Goal: Information Seeking & Learning: Learn about a topic

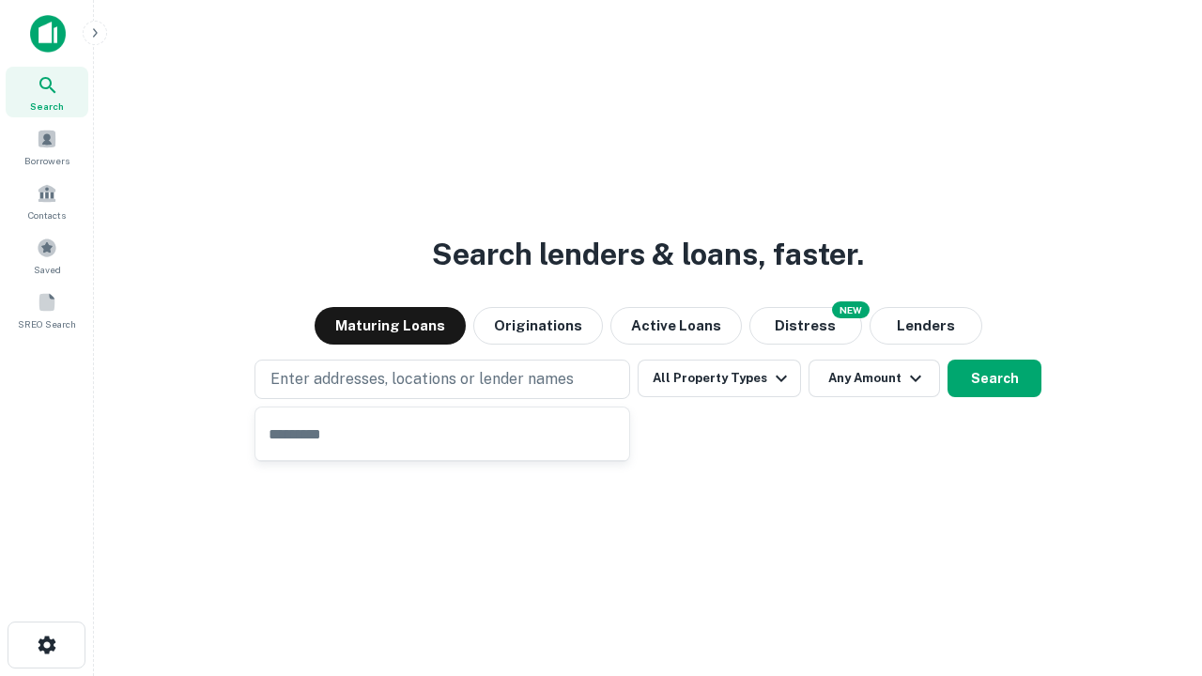
type input "**********"
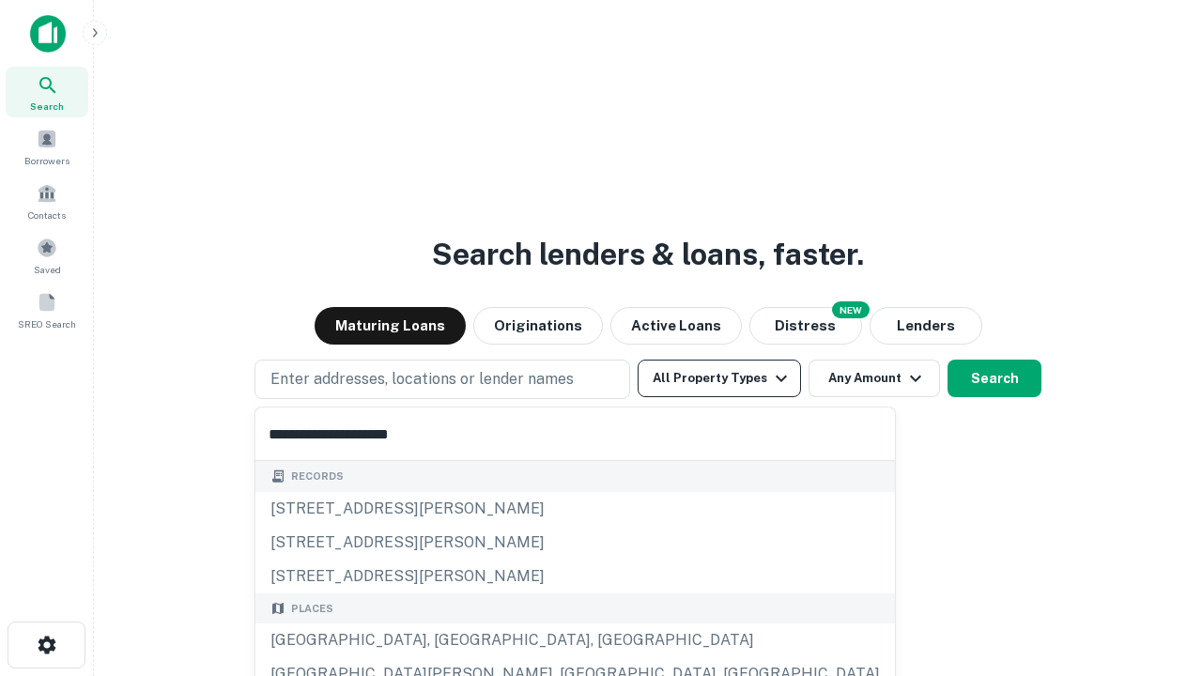
click at [719, 378] on button "All Property Types" at bounding box center [719, 379] width 163 height 38
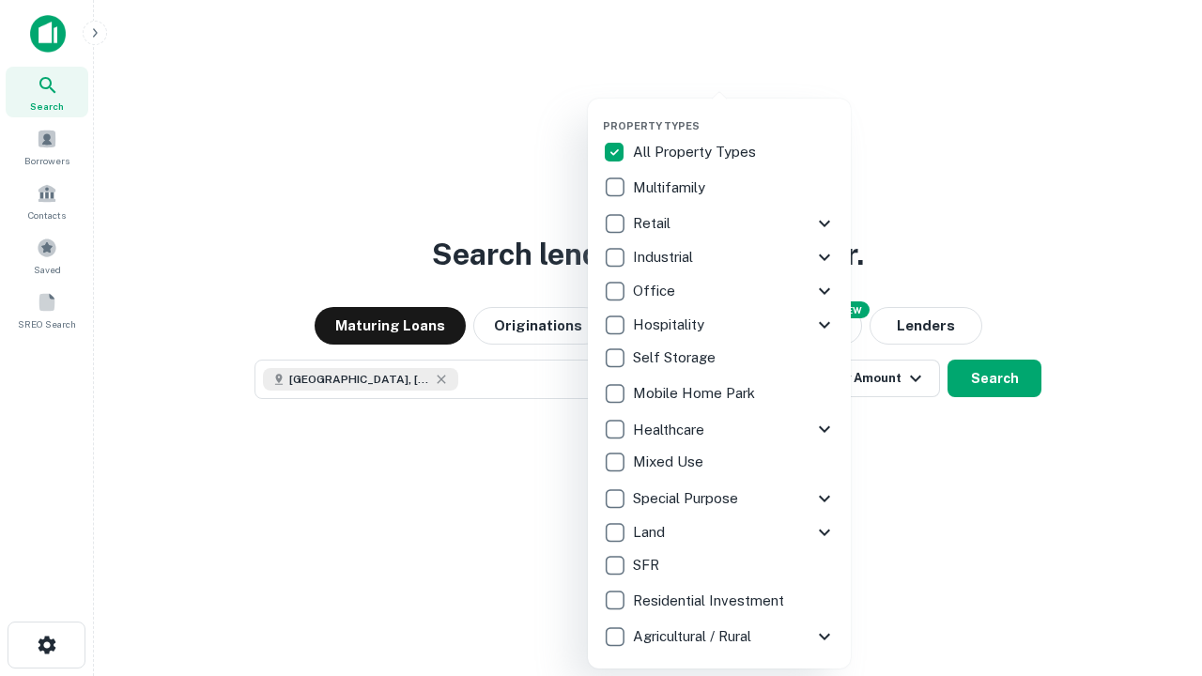
click at [734, 114] on button "button" at bounding box center [734, 114] width 263 height 1
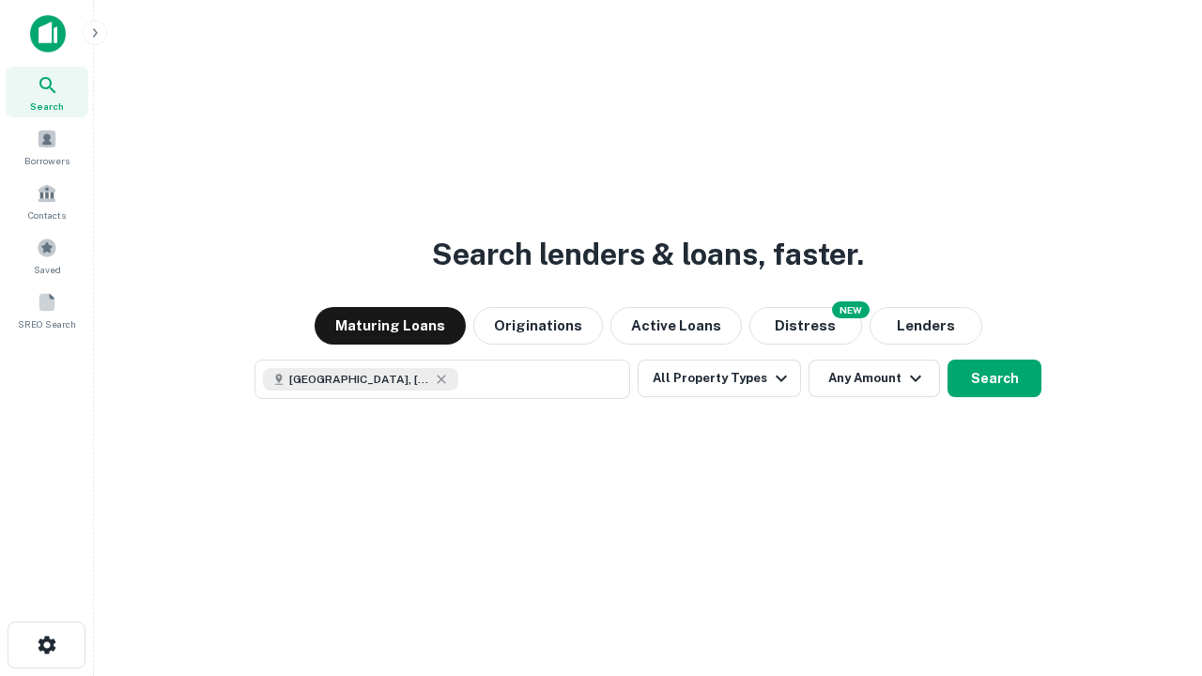
scroll to position [30, 0]
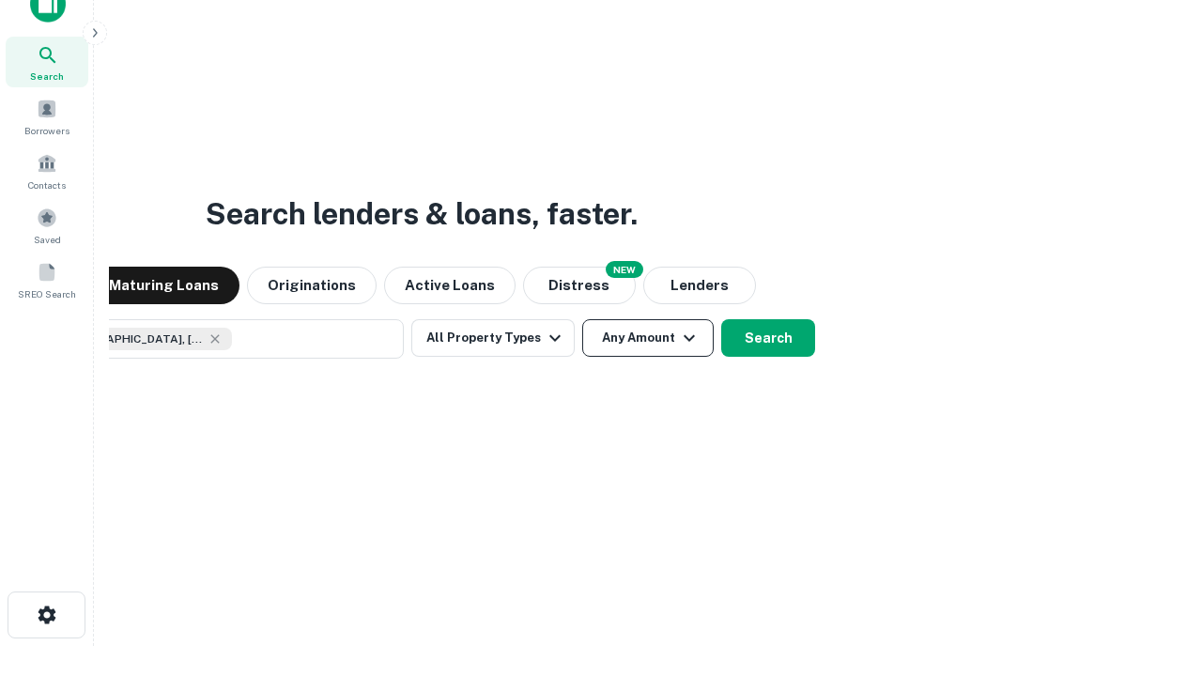
click at [582, 319] on button "Any Amount" at bounding box center [647, 338] width 131 height 38
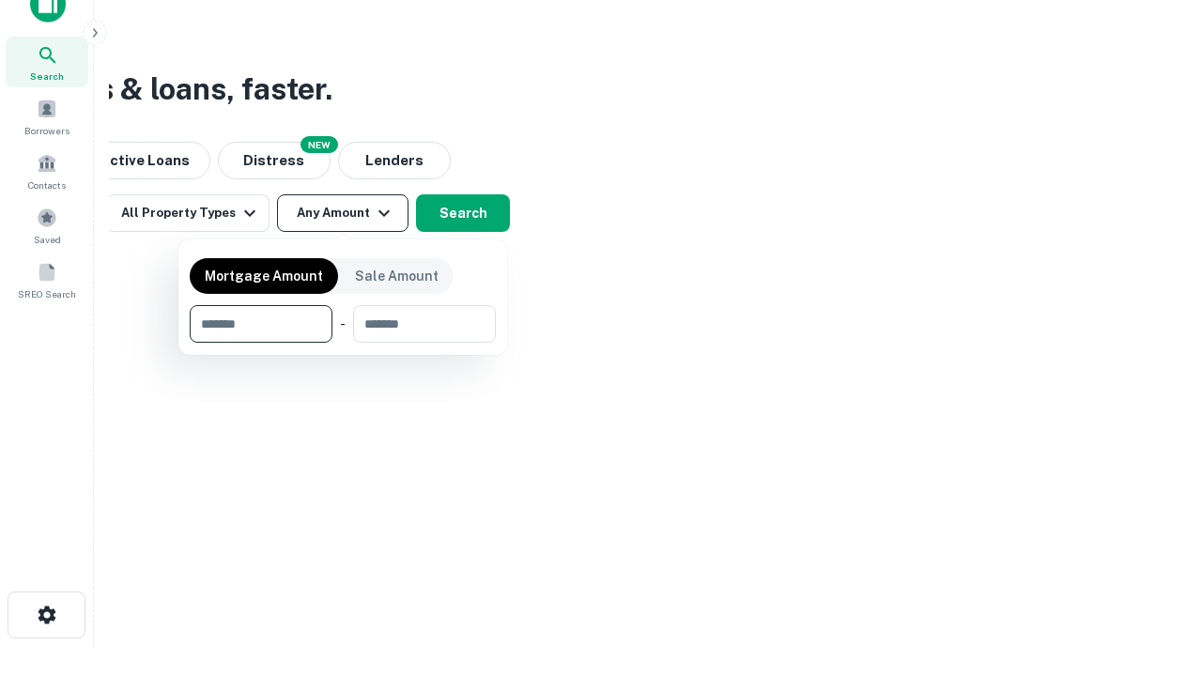
type input "*******"
click at [343, 343] on button "button" at bounding box center [343, 343] width 306 height 1
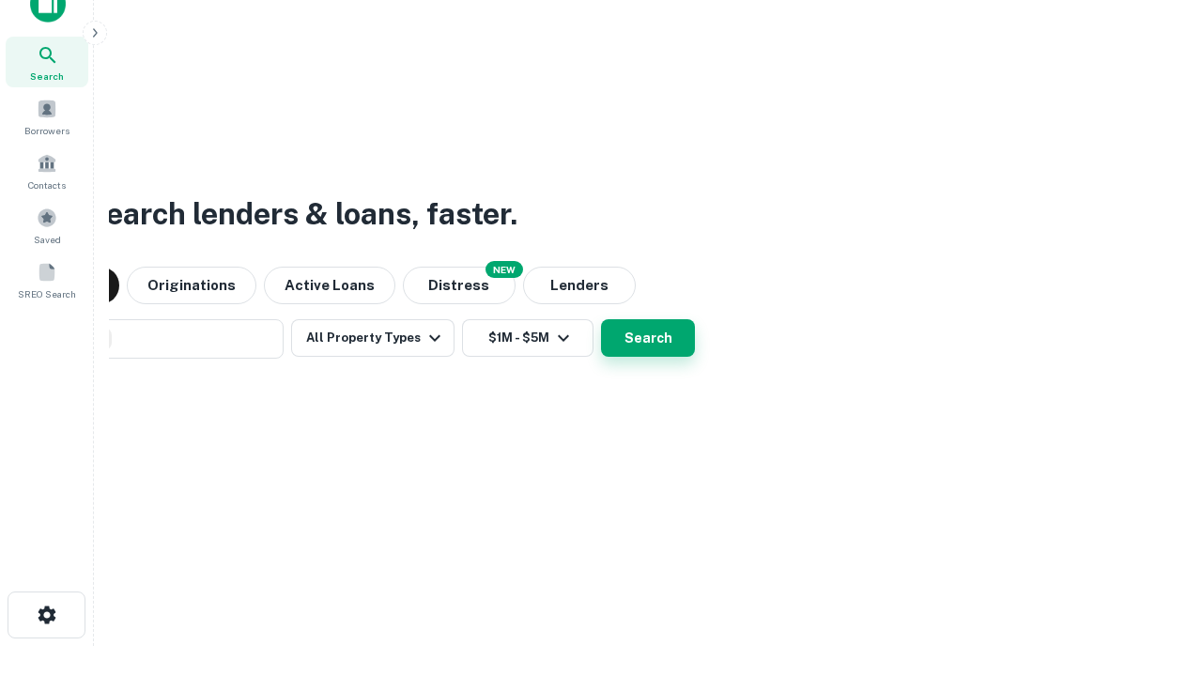
click at [601, 319] on button "Search" at bounding box center [648, 338] width 94 height 38
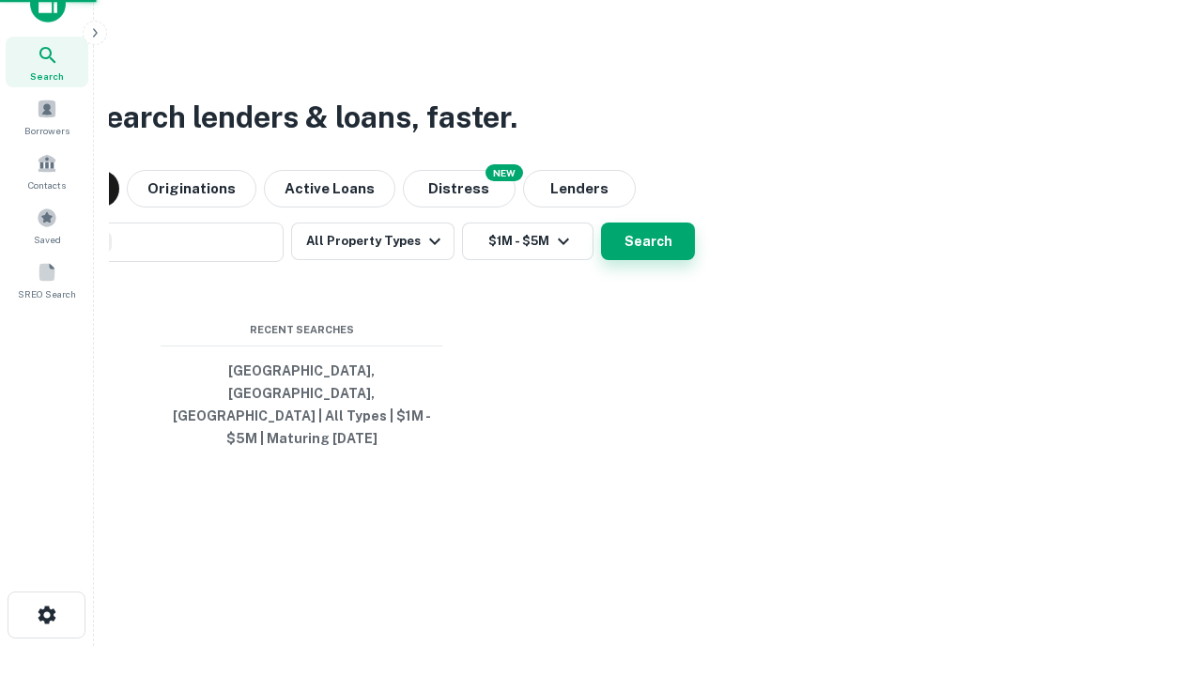
scroll to position [61, 531]
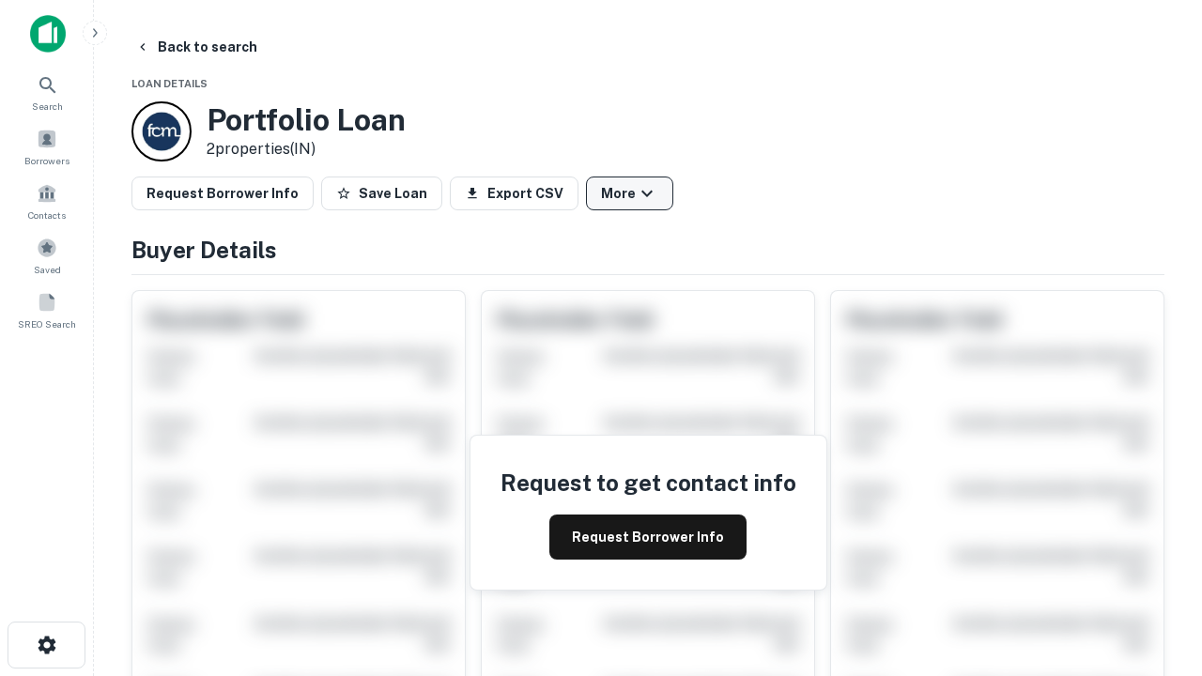
click at [629, 193] on button "More" at bounding box center [629, 194] width 87 height 34
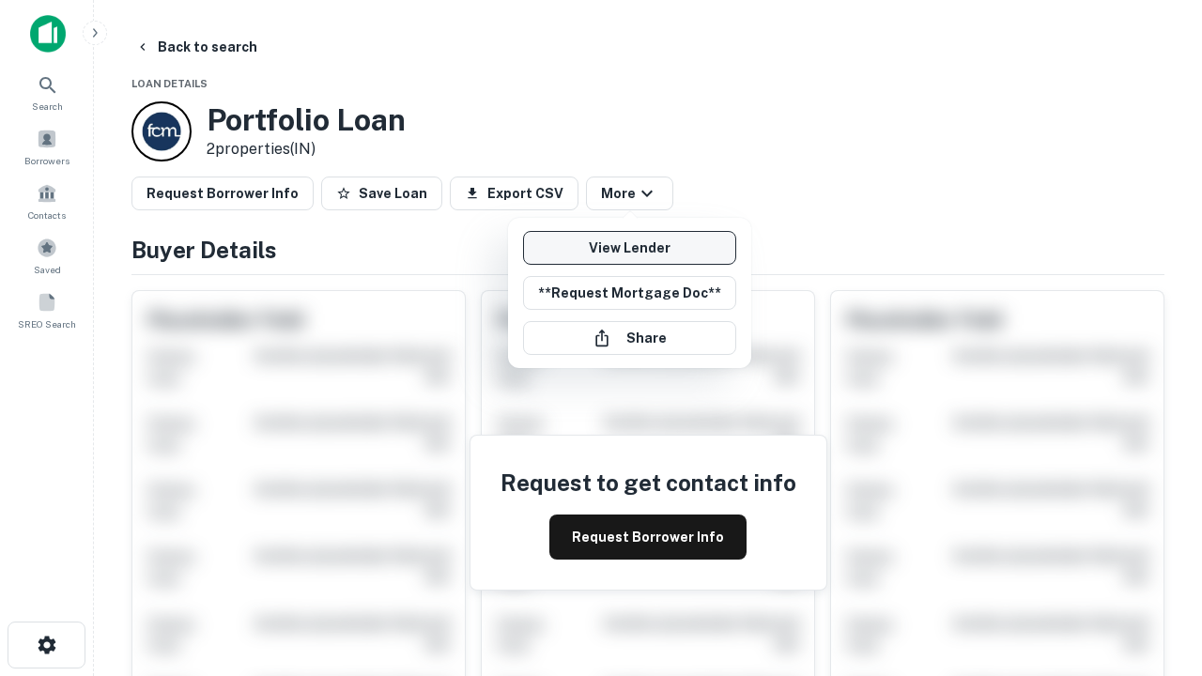
click at [629, 248] on link "View Lender" at bounding box center [629, 248] width 213 height 34
